Goal: Transaction & Acquisition: Obtain resource

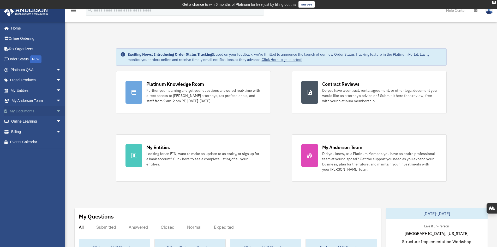
click at [29, 111] on link "My Documents arrow_drop_down" at bounding box center [37, 111] width 66 height 10
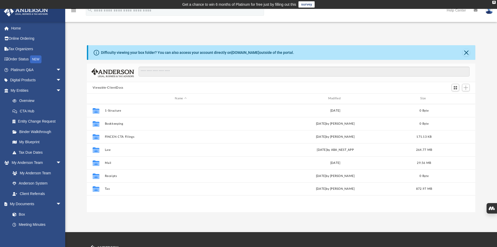
scroll to position [115, 385]
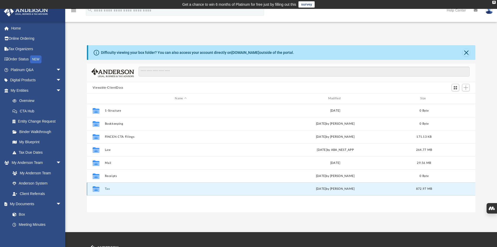
click at [109, 188] on button "Tax" at bounding box center [181, 188] width 152 height 3
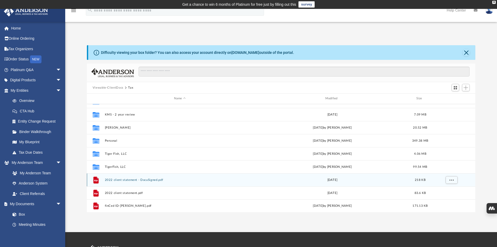
scroll to position [75, 0]
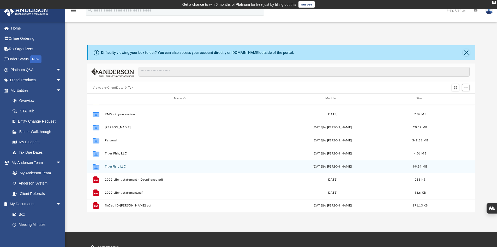
click at [113, 164] on div "Collaborated Folder TigerFish, LLC [DATE] by [PERSON_NAME] 99.54 MB" at bounding box center [281, 166] width 389 height 13
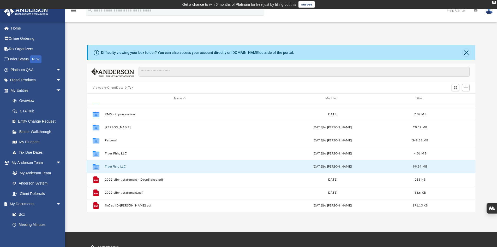
click at [113, 167] on button "TigerFish, LLC" at bounding box center [180, 166] width 150 height 3
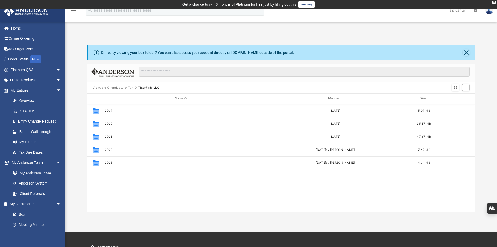
scroll to position [0, 0]
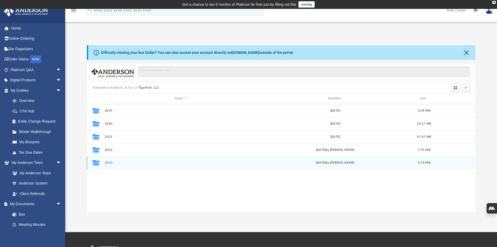
click at [110, 162] on button "2023" at bounding box center [181, 162] width 152 height 3
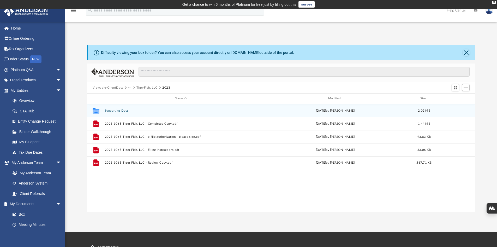
click at [126, 109] on button "Supporting Docs" at bounding box center [181, 110] width 152 height 3
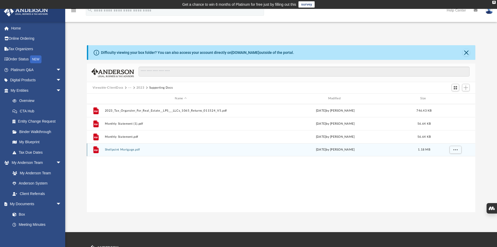
click at [130, 149] on button "Shellpoint Mortgage.pdf" at bounding box center [181, 149] width 152 height 3
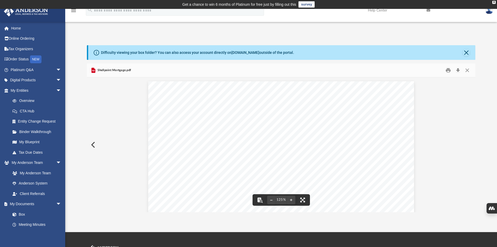
click at [303, 37] on div "Difficulty viewing your box folder? You can also access your account directly o…" at bounding box center [281, 123] width 432 height 178
click at [464, 52] on button "Close" at bounding box center [466, 52] width 7 height 7
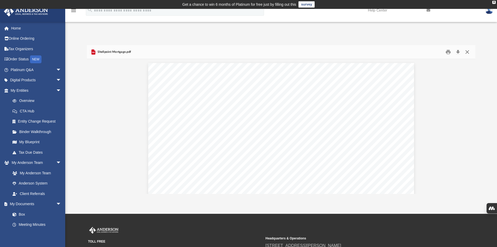
drag, startPoint x: 469, startPoint y: 51, endPoint x: 458, endPoint y: 50, distance: 11.4
click at [466, 51] on button "Close" at bounding box center [467, 52] width 9 height 8
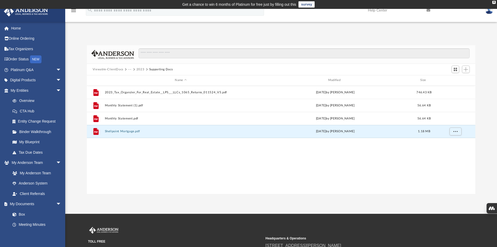
click at [140, 71] on button "2023" at bounding box center [141, 69] width 8 height 5
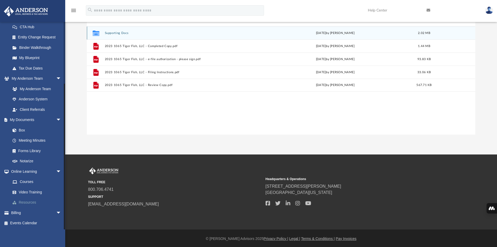
scroll to position [60, 0]
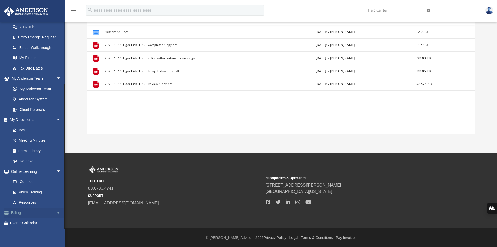
click at [16, 214] on link "Billing arrow_drop_down" at bounding box center [37, 212] width 66 height 10
click at [56, 213] on span "arrow_drop_down" at bounding box center [61, 212] width 10 height 11
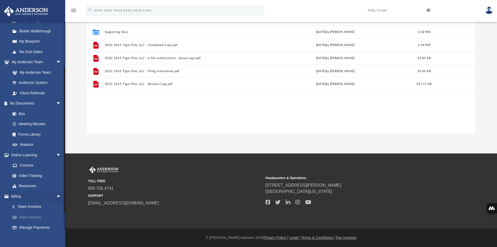
scroll to position [115, 0]
